Goal: Information Seeking & Learning: Learn about a topic

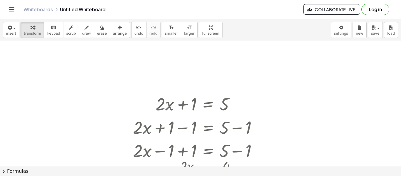
scroll to position [76, 0]
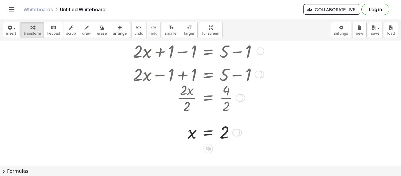
click at [16, 174] on button "chevron_right Formulas" at bounding box center [200, 171] width 401 height 9
click at [0, 0] on div "Quadratic Formula + · a · x 2 + · b · x + c = 0 ⇔ x = · ( − b ± 2 √ ( + b 2 − ·…" at bounding box center [0, 0] width 0 height 0
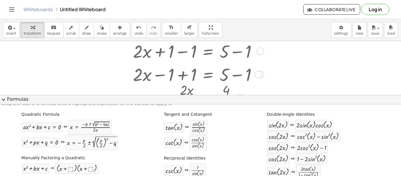
click at [119, 83] on div at bounding box center [200, 90] width 401 height 251
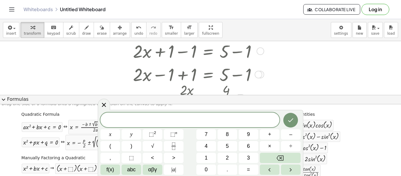
click at [327, 101] on button "expand_more Formulas" at bounding box center [200, 99] width 401 height 9
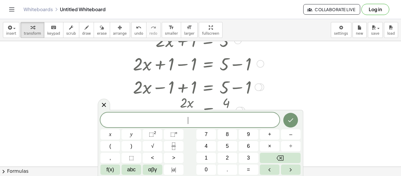
scroll to position [77, 0]
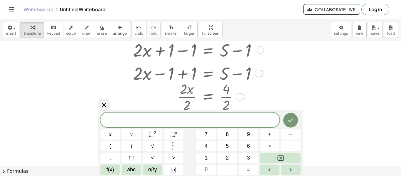
click at [370, 170] on button "chevron_right Formulas" at bounding box center [200, 171] width 401 height 9
click at [0, 0] on div "tan ( , · 2 · x ) ⇔ · 2 · tan ( , x ) · ( + 1 − tan ( , x ) 2 )" at bounding box center [0, 0] width 0 height 0
